Goal: Check status: Check status

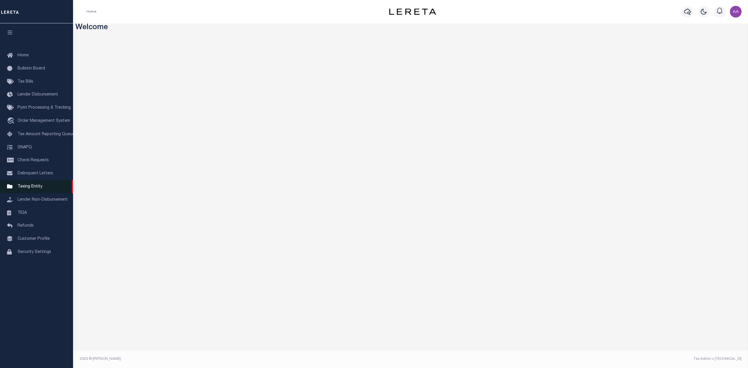
click at [34, 189] on span "Taxing Entity" at bounding box center [30, 187] width 25 height 4
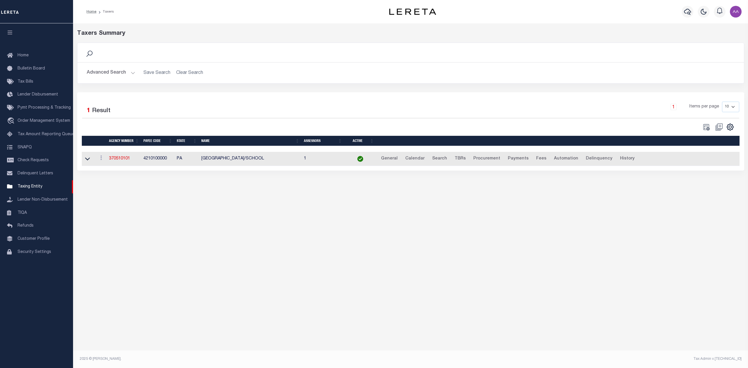
click at [113, 68] on button "Advanced Search" at bounding box center [111, 72] width 48 height 11
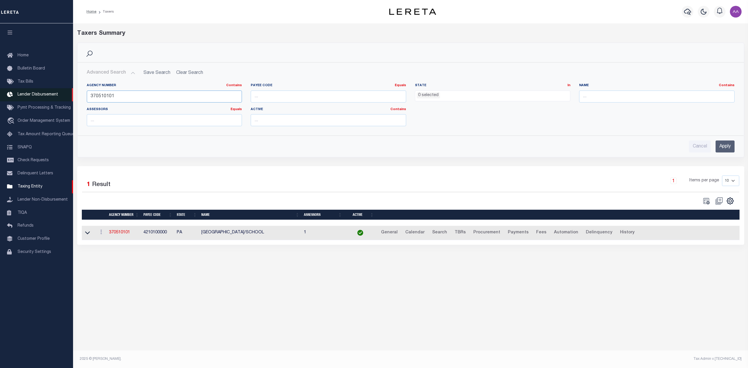
drag, startPoint x: 137, startPoint y: 91, endPoint x: 44, endPoint y: 89, distance: 92.9
click at [44, 89] on div "Home Taxers Profile" at bounding box center [374, 177] width 748 height 355
paste input "101290101"
type input "101290101"
click at [728, 146] on input "Apply" at bounding box center [724, 146] width 19 height 12
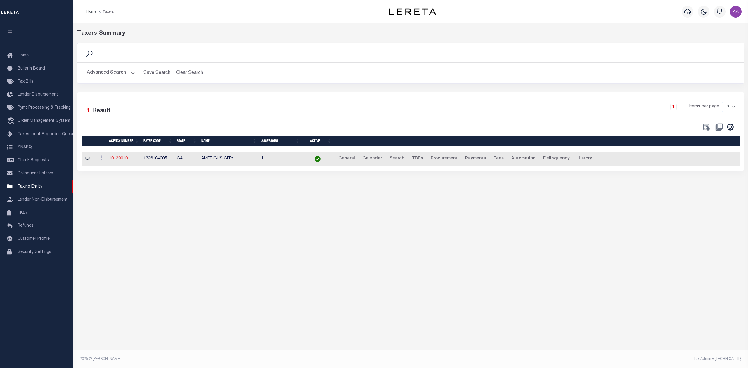
click at [118, 161] on link "101290101" at bounding box center [119, 159] width 21 height 4
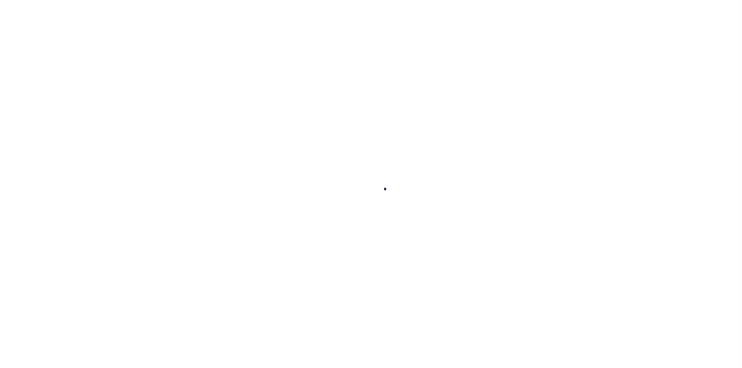
select select
checkbox input "false"
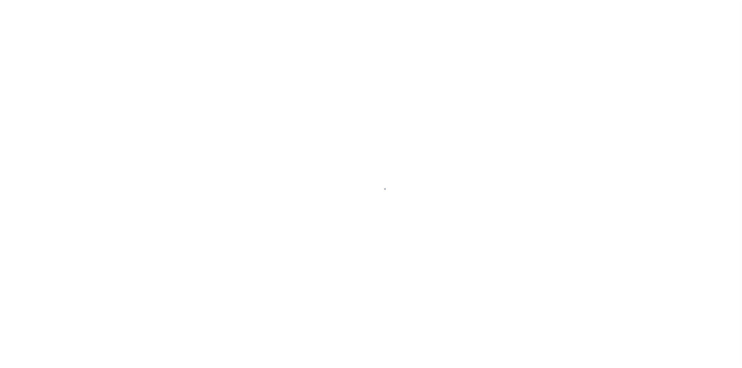
checkbox input "false"
type input "1326104005"
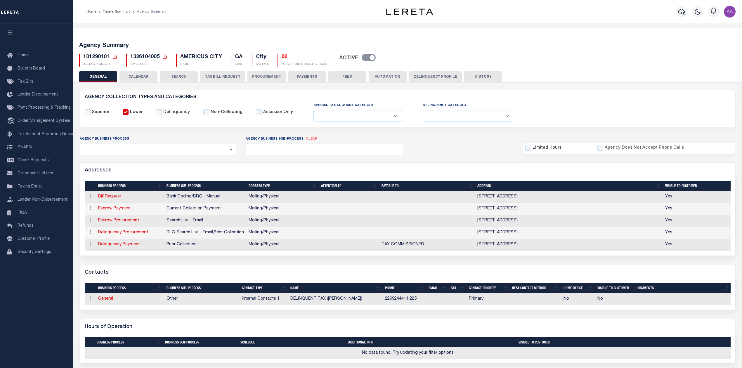
click at [486, 76] on button "HISTORY" at bounding box center [483, 76] width 38 height 11
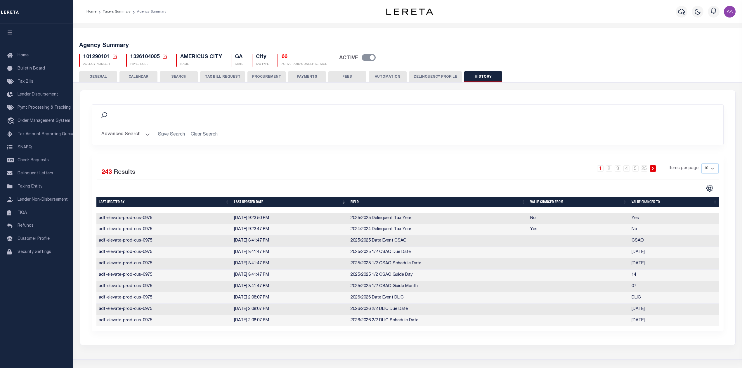
scroll to position [33, 0]
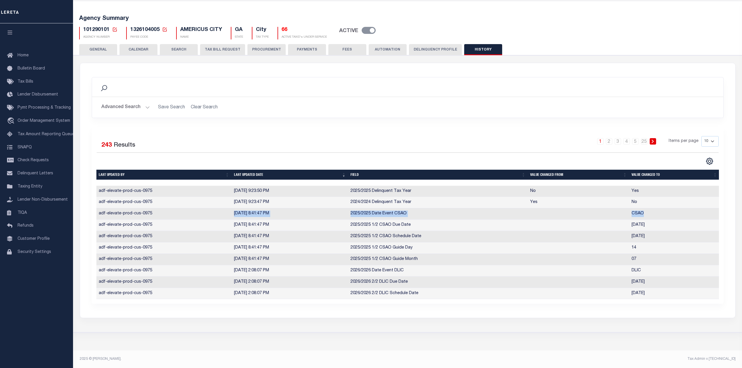
drag, startPoint x: 227, startPoint y: 210, endPoint x: 661, endPoint y: 210, distance: 433.4
click at [661, 210] on tr "adf-elevate-prod-cus-0975 [DATE] 8:41:47 PM 2025/2025 Date Event CSAO CSAO" at bounding box center [407, 213] width 623 height 11
click at [228, 220] on td "adf-elevate-prod-cus-0975" at bounding box center [163, 225] width 135 height 11
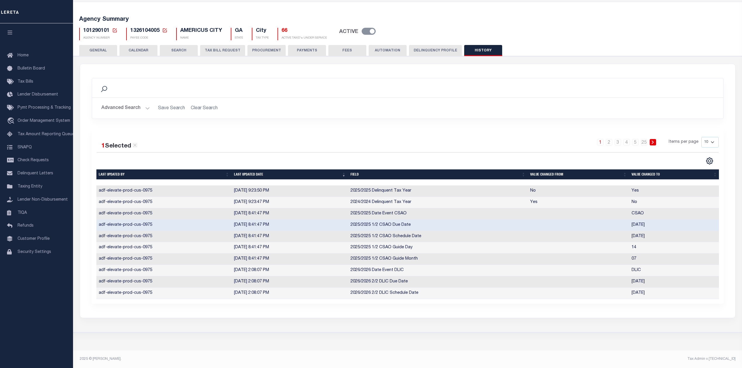
drag, startPoint x: 97, startPoint y: 209, endPoint x: 680, endPoint y: 228, distance: 583.8
click at [680, 228] on tbody "adf-elevate-prod-cus-0975 [DATE] 9:23:50 PM 2025/2025 Delinquent Tax Year No Ye…" at bounding box center [407, 242] width 623 height 114
click at [282, 224] on td "[DATE] 8:41:47 PM" at bounding box center [290, 225] width 117 height 11
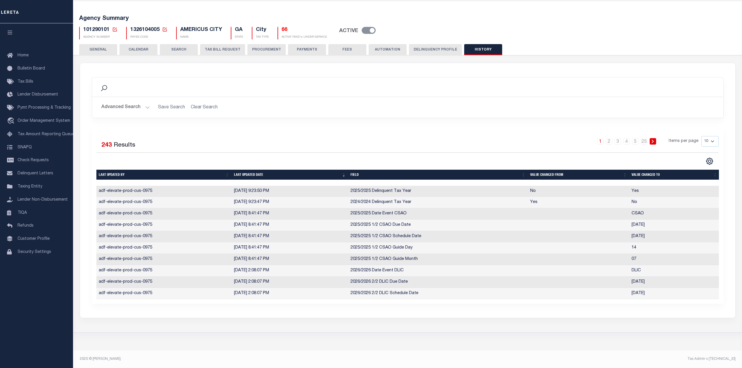
scroll to position [33, 0]
drag, startPoint x: 624, startPoint y: 220, endPoint x: 670, endPoint y: 219, distance: 45.3
click at [670, 220] on tr "adf-elevate-prod-cus-0975 [DATE] 8:41:47 PM 2025/2025 1/2 CSAO Due Date [DATE]" at bounding box center [407, 225] width 623 height 11
drag, startPoint x: 650, startPoint y: 234, endPoint x: 663, endPoint y: 234, distance: 12.6
click at [663, 234] on tr "adf-elevate-prod-cus-0975 [DATE] 8:41:47 PM 2025/2025 1/2 CSAO Schedule Date [D…" at bounding box center [407, 236] width 623 height 11
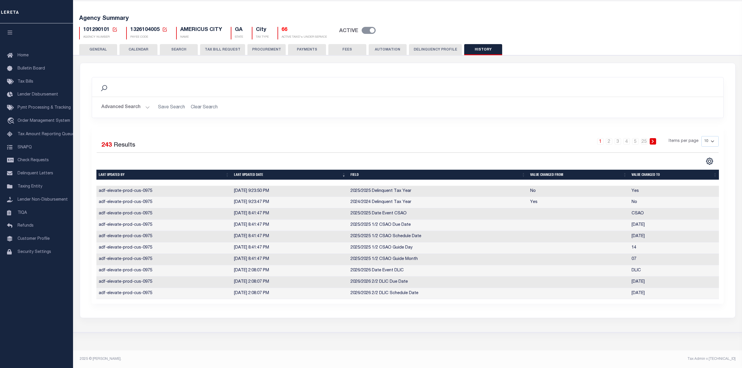
drag, startPoint x: 225, startPoint y: 235, endPoint x: 283, endPoint y: 233, distance: 57.9
click at [283, 233] on tr "adf-elevate-prod-cus-0975 [DATE] 8:41:47 PM 2025/2025 1/2 CSAO Schedule Date [D…" at bounding box center [407, 236] width 623 height 11
click at [191, 231] on td "adf-elevate-prod-cus-0975" at bounding box center [163, 236] width 135 height 11
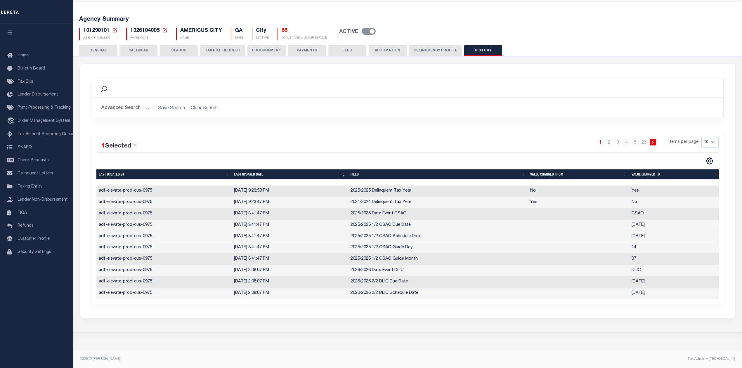
scroll to position [0, 0]
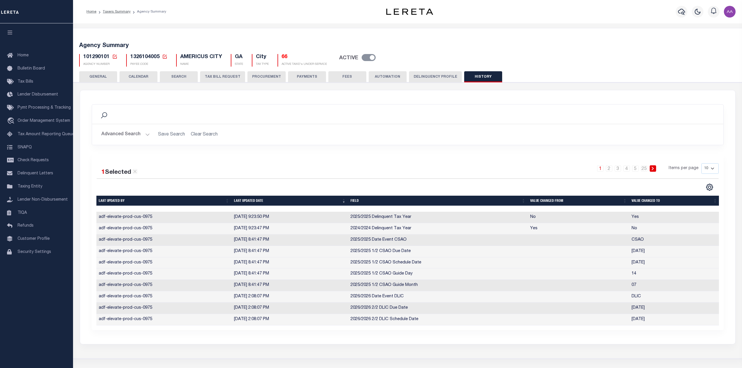
drag, startPoint x: 583, startPoint y: 275, endPoint x: 655, endPoint y: 239, distance: 80.4
click at [658, 240] on td "CSAO" at bounding box center [674, 239] width 90 height 11
